Goal: Task Accomplishment & Management: Use online tool/utility

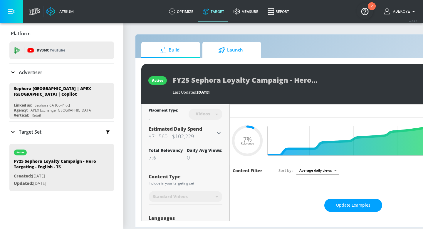
click at [239, 52] on span "Launch" at bounding box center [230, 50] width 45 height 14
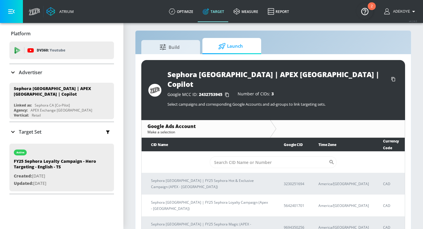
scroll to position [4, 0]
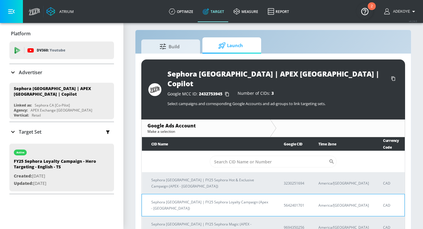
click at [193, 199] on p "Sephora Canada | FY25 Sephora Loyalty Campaign (Apex - Canada)" at bounding box center [210, 205] width 118 height 12
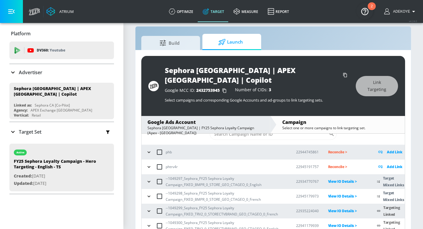
scroll to position [9, 0]
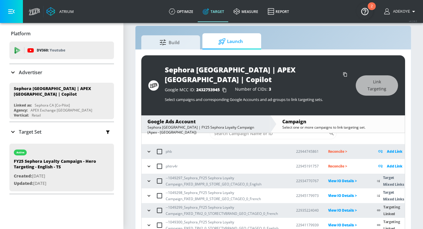
click at [148, 178] on icon "button" at bounding box center [149, 181] width 6 height 6
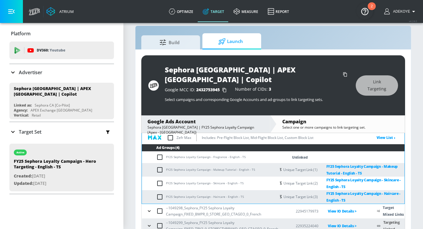
scroll to position [74, 0]
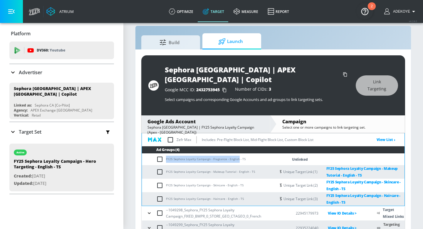
drag, startPoint x: 238, startPoint y: 149, endPoint x: 231, endPoint y: 144, distance: 8.6
click at [231, 153] on td "FY25 Sephora Loyalty Campaign - Fragrance - English - TS" at bounding box center [209, 158] width 134 height 11
click at [269, 153] on td "FY25 Sephora Loyalty Campaign - Fragrance - English - TS" at bounding box center [209, 158] width 134 height 11
click at [238, 153] on td "FY25 Sephora Loyalty Campaign - Fragrance - English - TS" at bounding box center [209, 158] width 134 height 11
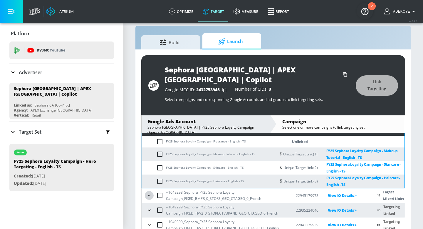
click at [150, 192] on icon "button" at bounding box center [149, 195] width 6 height 6
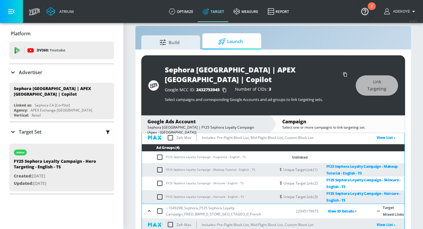
scroll to position [54, 0]
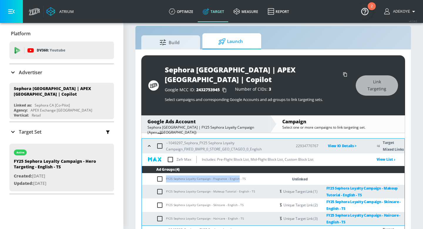
drag, startPoint x: 238, startPoint y: 168, endPoint x: 166, endPoint y: 166, distance: 72.0
click at [166, 173] on td "FY25 Sephora Loyalty Campaign - Fragrance - English - TS" at bounding box center [209, 178] width 134 height 11
copy td "FY25 Sephora Loyalty Campaign - Fragrance - English"
click at [160, 175] on input "checkbox" at bounding box center [161, 178] width 10 height 7
checkbox input "true"
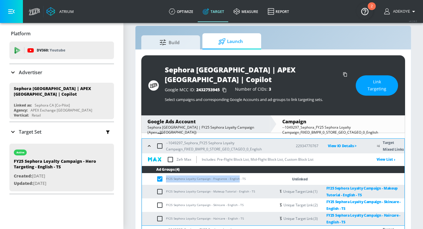
click at [370, 84] on span "Link Targeting" at bounding box center [377, 85] width 19 height 14
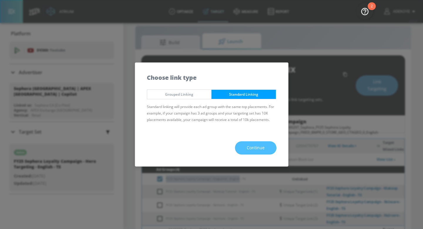
click at [255, 147] on span "Continue" at bounding box center [256, 147] width 18 height 7
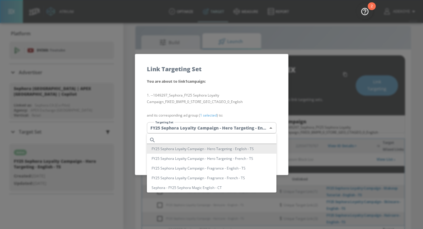
click at [224, 129] on body "Atrium optimize Target measure Report optimize Target measure Report v 4.24.0 A…" at bounding box center [211, 114] width 423 height 247
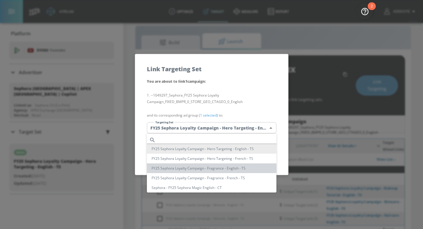
click at [214, 170] on li "FY25 Sephora Loyalty Campaign - Fragrance - English - TS" at bounding box center [212, 168] width 130 height 10
type input "cb8dea45-878e-4401-8a4a-65d7ad9394e7"
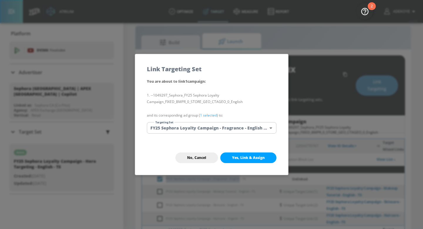
click at [252, 156] on span "Yes, Link & Assign" at bounding box center [248, 157] width 33 height 5
checkbox input "false"
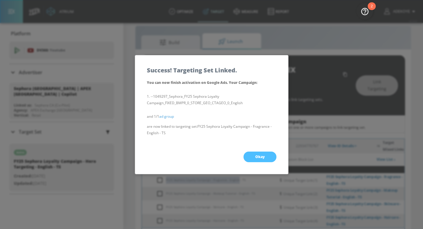
click at [252, 156] on button "Okay" at bounding box center [260, 156] width 33 height 11
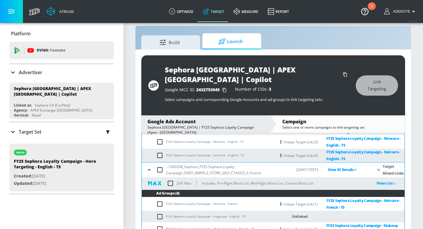
scroll to position [133, 0]
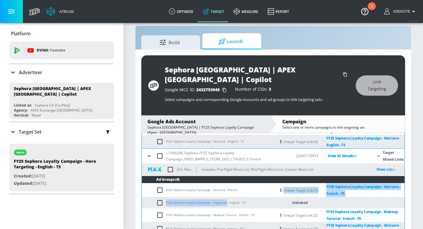
drag, startPoint x: 226, startPoint y: 193, endPoint x: 181, endPoint y: 186, distance: 45.3
click at [181, 186] on tbody "FY25 Sephora Loyalty Campaign - Haircare - French Unique Target Link (1) FY25 S…" at bounding box center [273, 209] width 263 height 52
click at [380, 185] on link "FY25 Sephora Loyalty Campaign - Haircare - French - TS" at bounding box center [361, 190] width 87 height 14
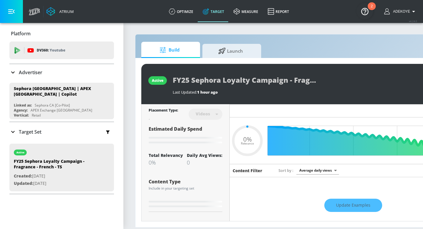
type input "0.05"
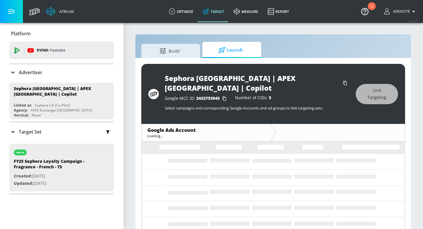
scroll to position [9, 0]
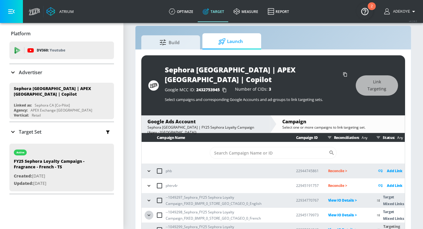
click at [150, 212] on icon "button" at bounding box center [149, 215] width 6 height 6
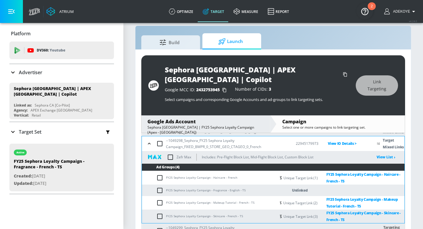
scroll to position [75, 0]
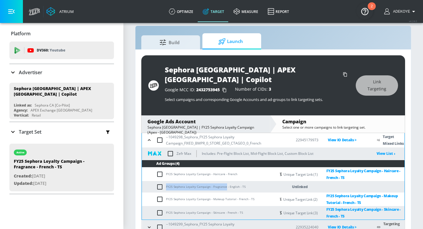
drag, startPoint x: 226, startPoint y: 177, endPoint x: 165, endPoint y: 178, distance: 60.5
click at [165, 181] on td "FY25 Sephora Loyalty Campaign - Fragrance - English - TS" at bounding box center [209, 186] width 134 height 11
click at [160, 183] on input "checkbox" at bounding box center [161, 186] width 10 height 7
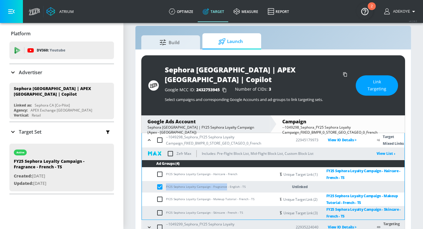
click at [387, 83] on button "Link Targeting" at bounding box center [377, 85] width 42 height 20
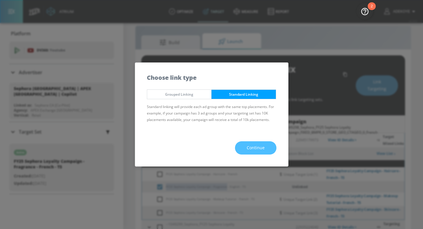
click at [271, 149] on button "Continue" at bounding box center [255, 147] width 41 height 13
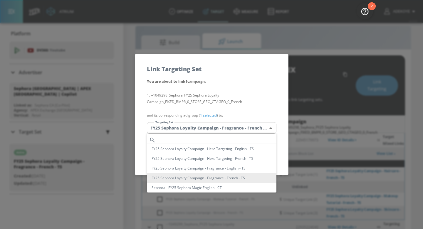
click at [251, 128] on body "Atrium optimize Target measure Report optimize Target measure Report v 4.24.0 A…" at bounding box center [211, 114] width 423 height 247
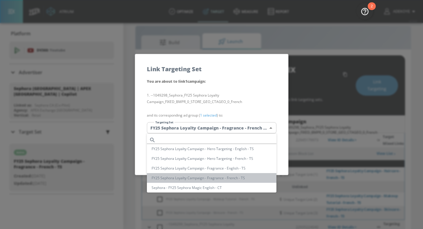
click at [229, 178] on li "FY25 Sephora Loyalty Campaign - Fragrance - French - TS" at bounding box center [212, 178] width 130 height 10
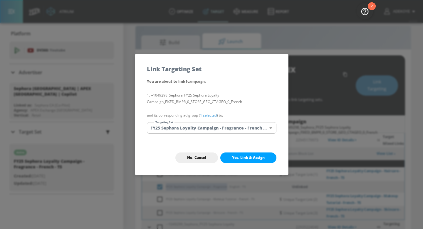
click at [259, 157] on span "Yes, Link & Assign" at bounding box center [248, 157] width 33 height 5
checkbox input "false"
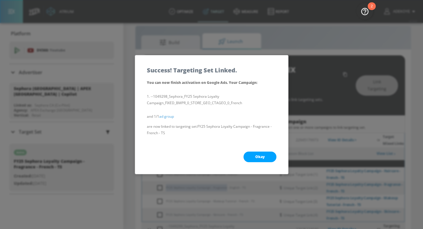
click at [266, 158] on button "Okay" at bounding box center [260, 156] width 33 height 11
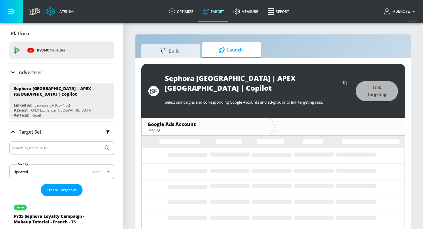
scroll to position [3, 0]
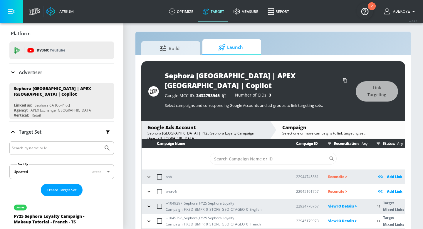
click at [149, 218] on icon "button" at bounding box center [149, 221] width 6 height 6
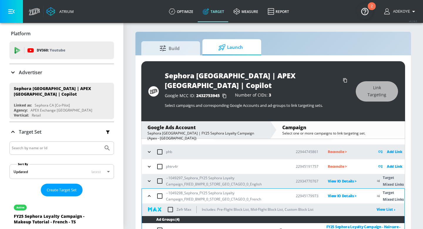
scroll to position [0, 0]
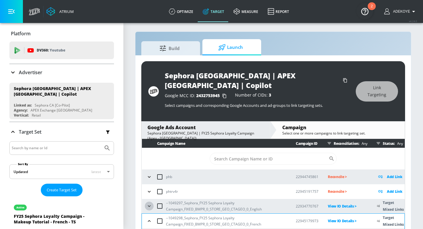
click at [150, 203] on icon "button" at bounding box center [149, 206] width 6 height 6
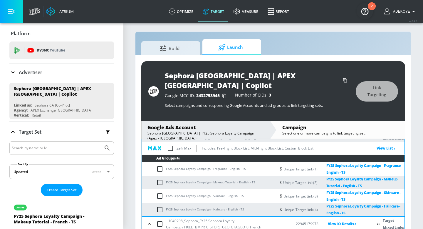
scroll to position [86, 0]
